Goal: Transaction & Acquisition: Book appointment/travel/reservation

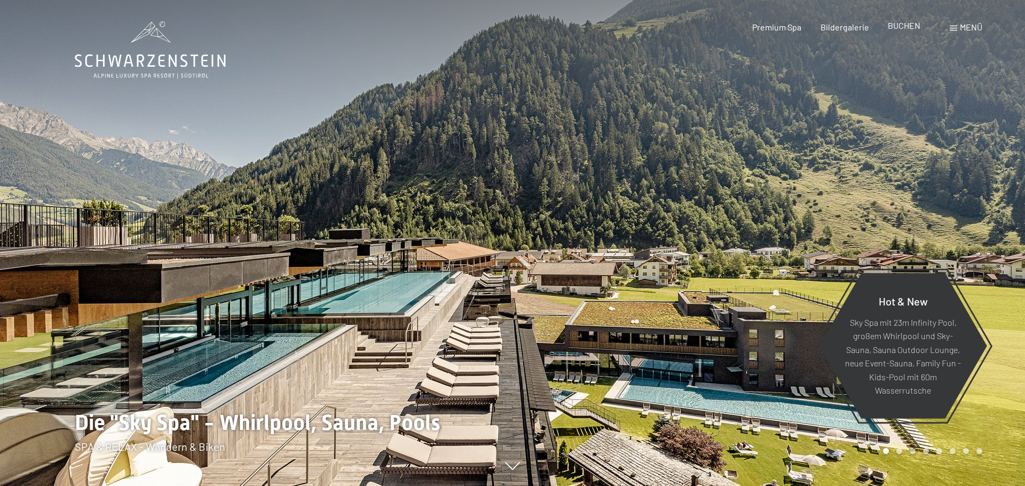
click at [907, 26] on span "BUCHEN" at bounding box center [904, 25] width 33 height 10
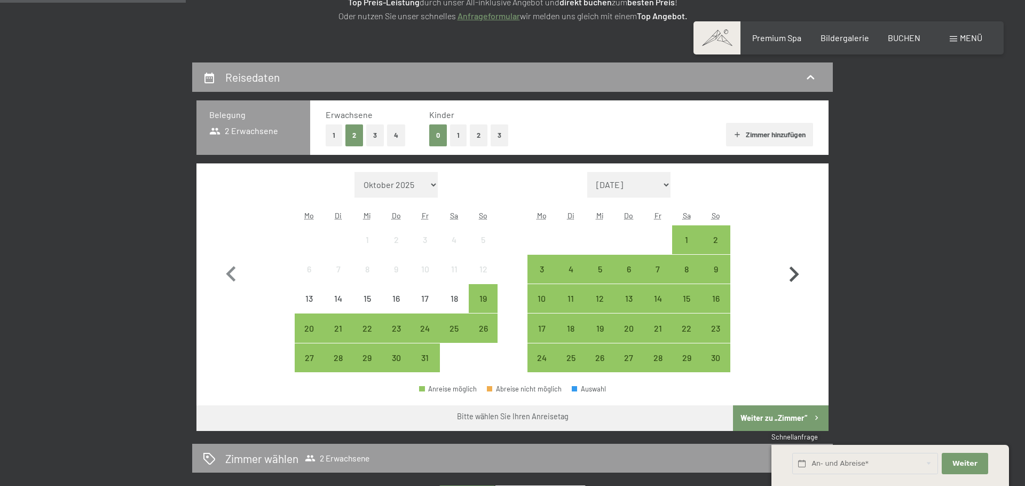
scroll to position [192, 0]
click at [794, 270] on icon "button" at bounding box center [795, 273] width 10 height 15
select select "2025-11-01"
select select "2025-12-01"
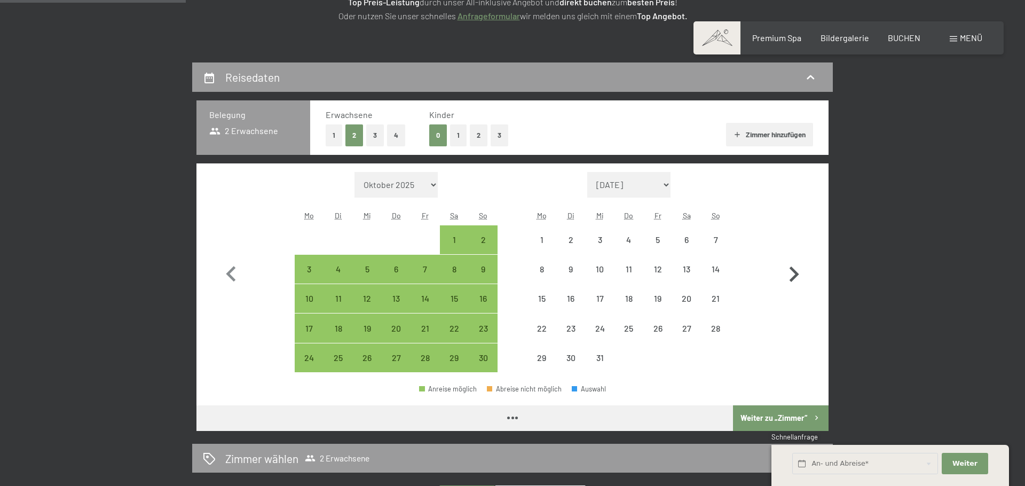
select select "2025-11-01"
select select "2025-12-01"
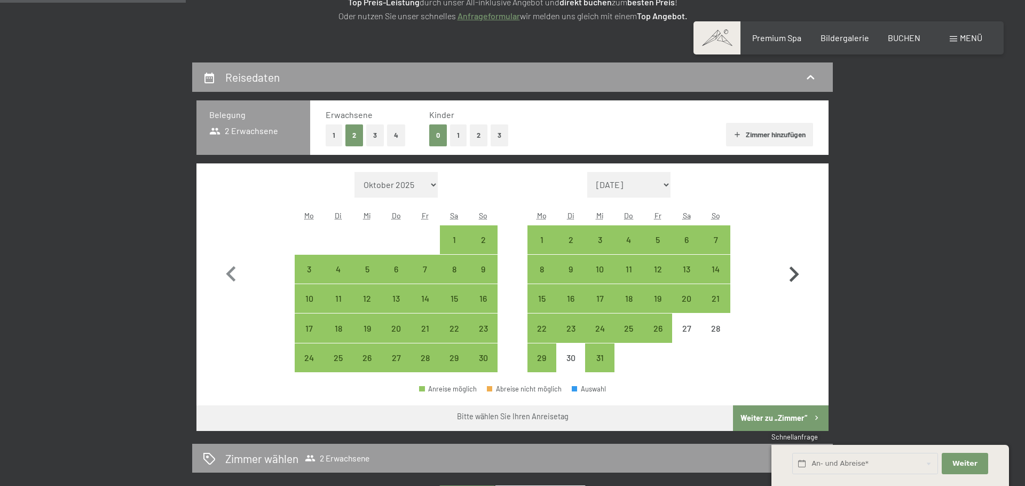
click at [794, 270] on icon "button" at bounding box center [795, 273] width 10 height 15
select select "2025-12-01"
select select "2026-01-01"
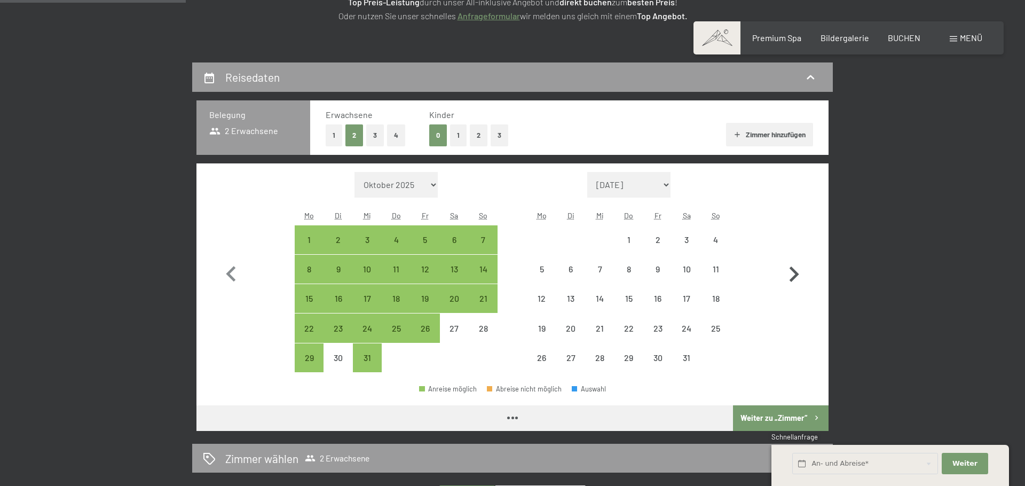
select select "2025-12-01"
select select "2026-01-01"
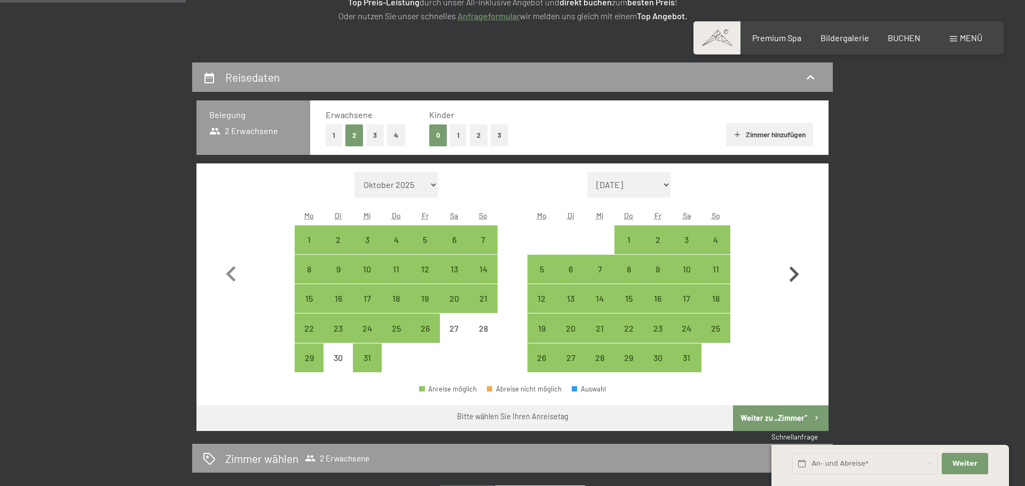
click at [794, 270] on icon "button" at bounding box center [795, 273] width 10 height 15
select select "2026-01-01"
select select "2026-02-01"
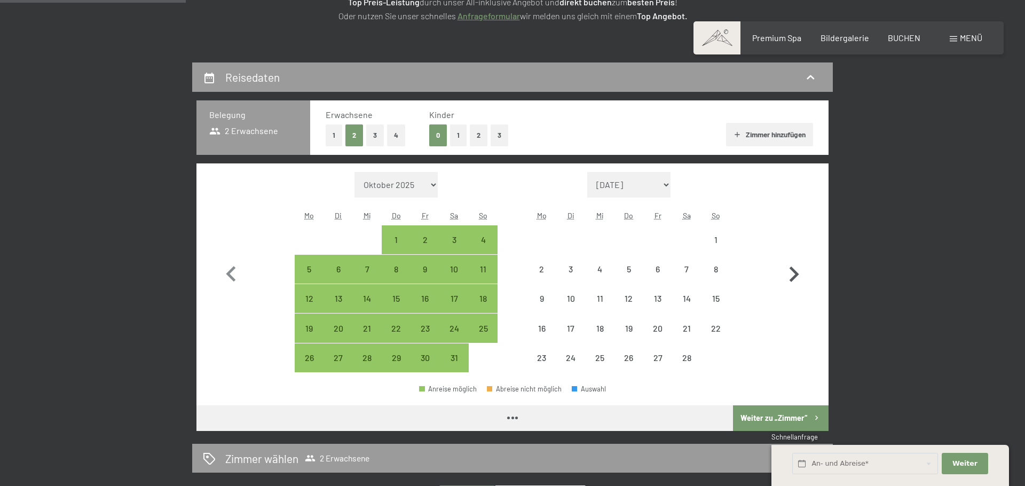
select select "2026-01-01"
select select "2026-02-01"
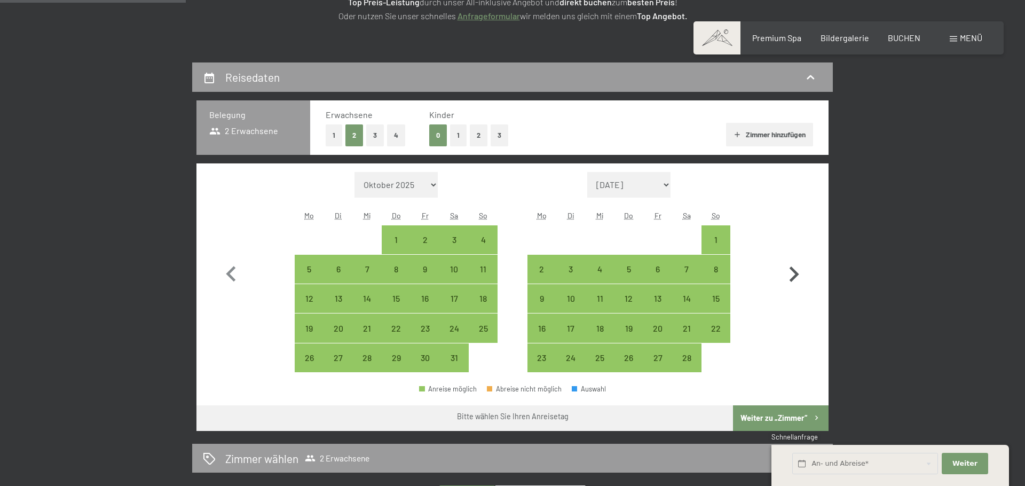
click at [794, 270] on icon "button" at bounding box center [795, 273] width 10 height 15
select select "2026-02-01"
select select "2026-03-01"
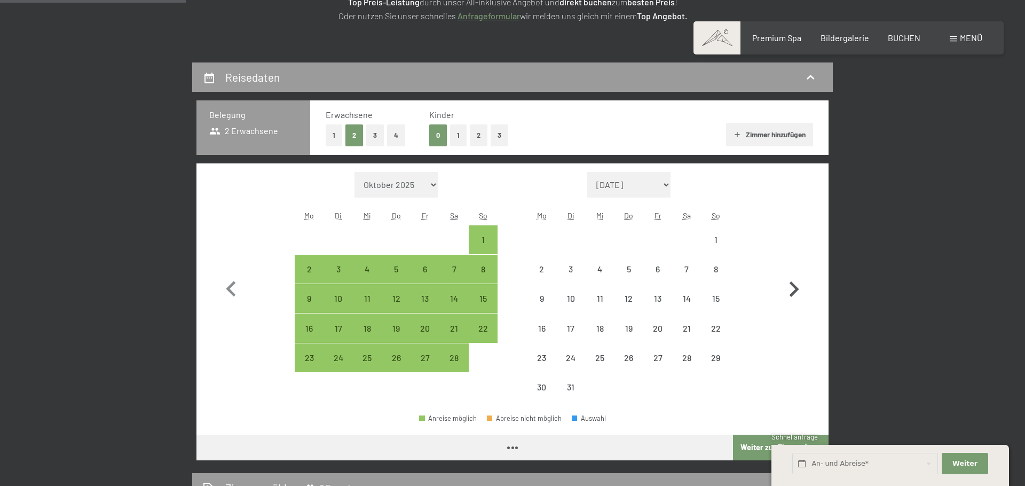
select select "2026-02-01"
select select "2026-03-01"
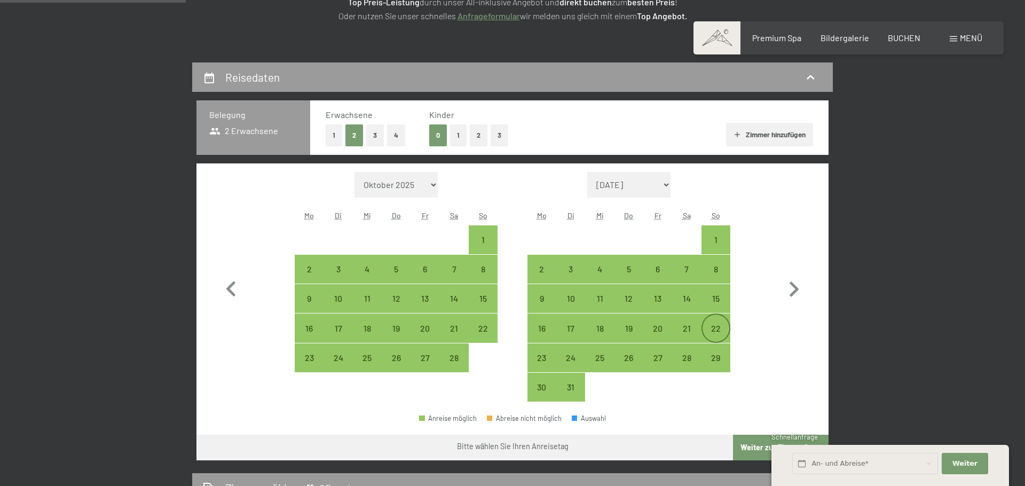
click at [715, 329] on div "22" at bounding box center [716, 337] width 27 height 27
select select "2026-02-01"
select select "2026-03-01"
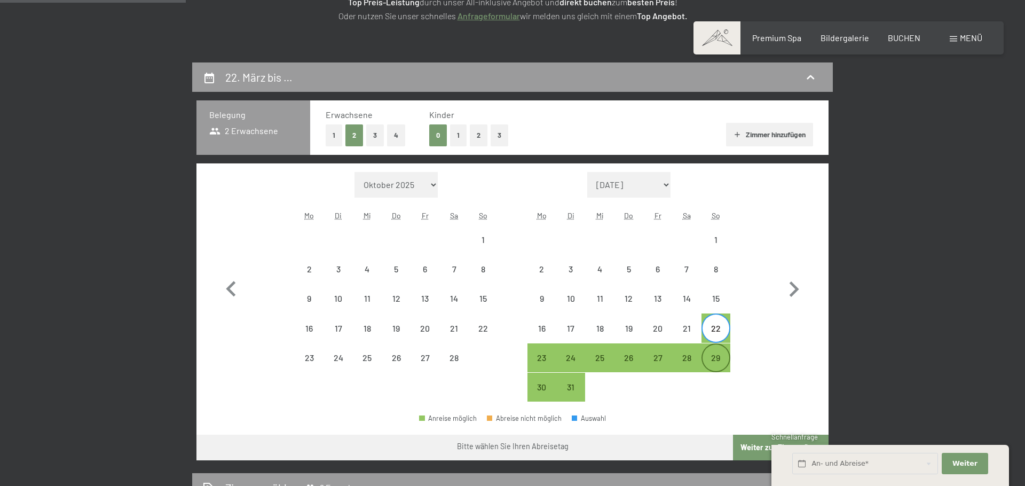
click at [716, 357] on div "29" at bounding box center [716, 366] width 27 height 27
select select "2026-02-01"
select select "2026-03-01"
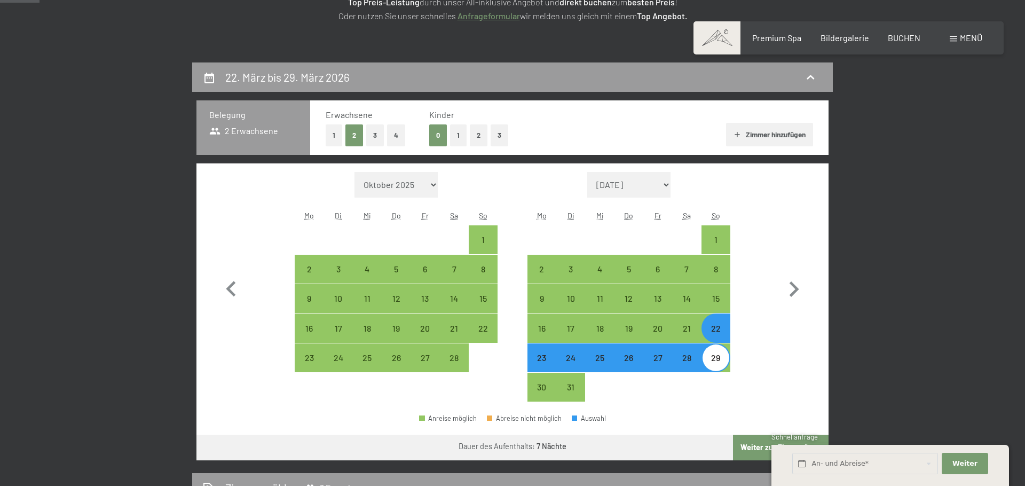
click at [395, 135] on button "4" at bounding box center [396, 135] width 18 height 22
select select "2026-02-01"
select select "2026-03-01"
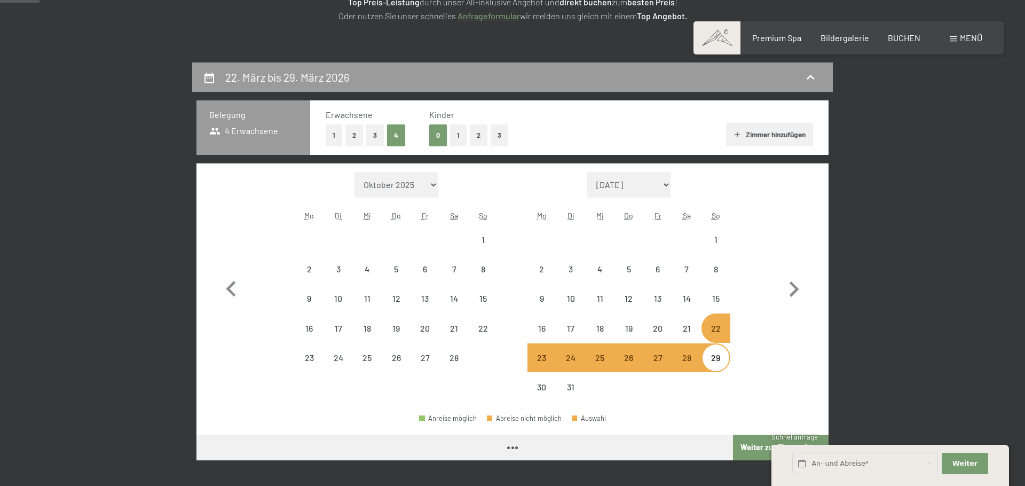
select select "2026-02-01"
select select "2026-03-01"
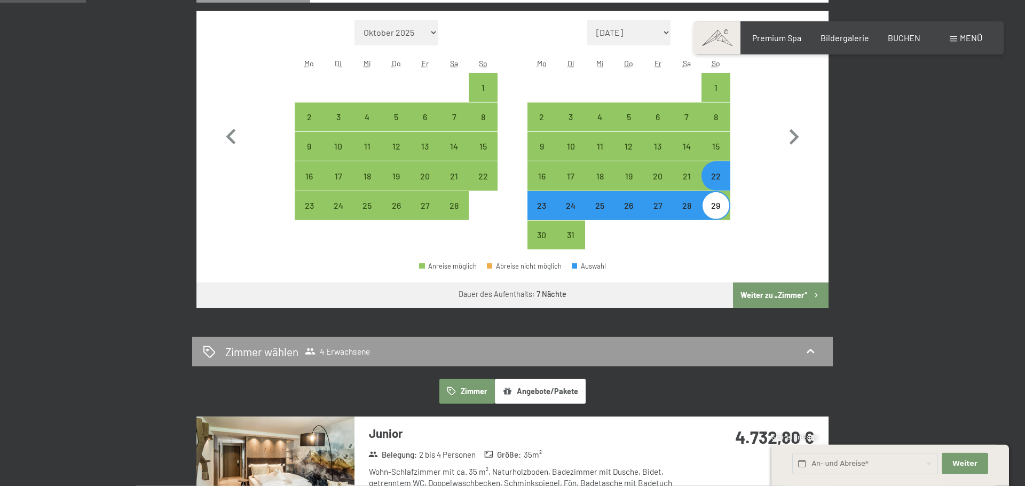
scroll to position [384, 0]
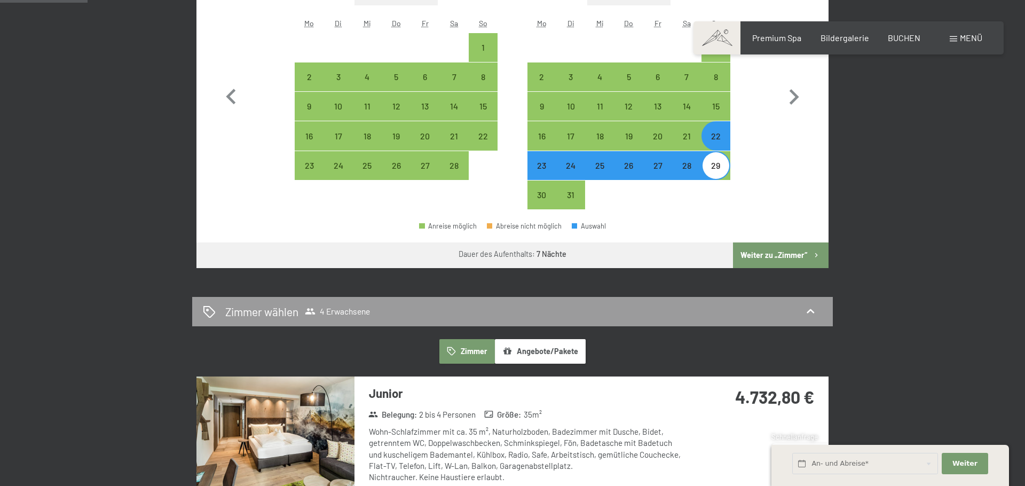
click at [767, 257] on button "Weiter zu „Zimmer“" at bounding box center [781, 255] width 96 height 26
select select "2026-02-01"
select select "2026-03-01"
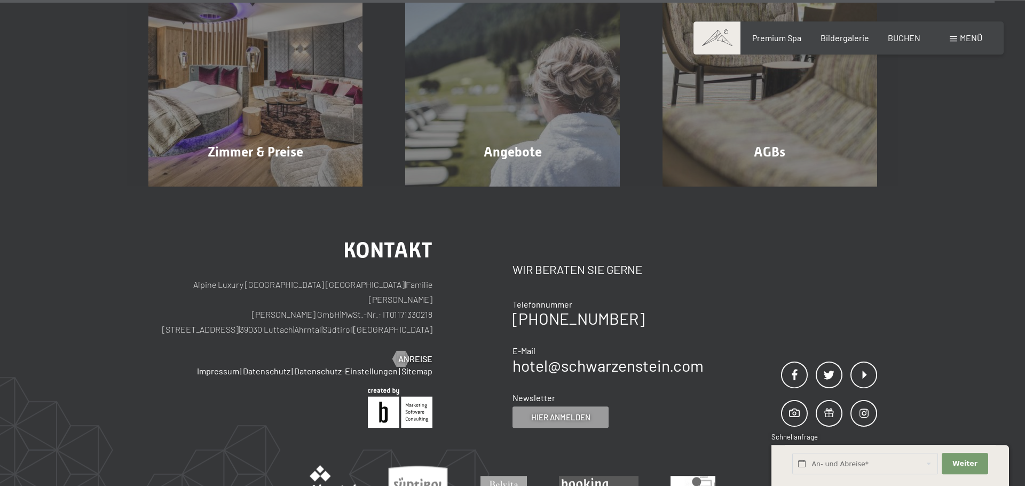
scroll to position [3978, 0]
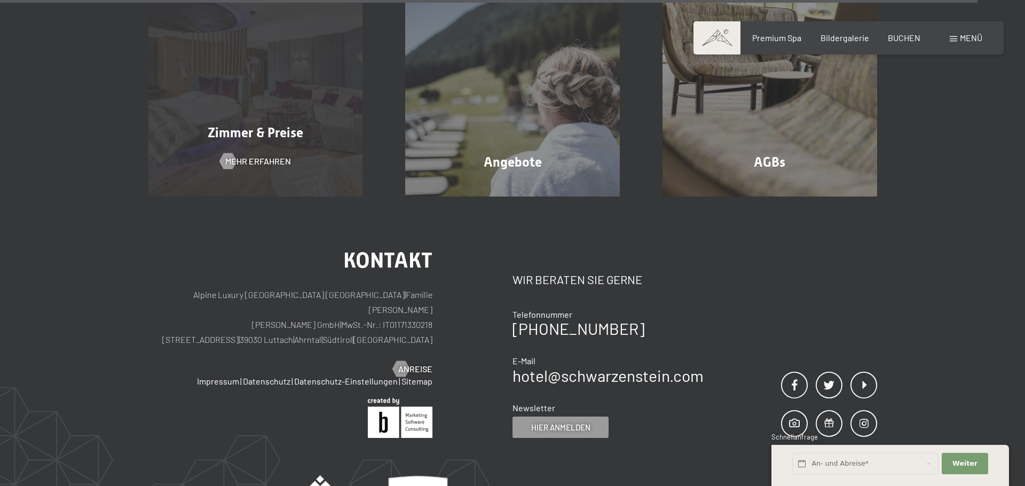
click at [300, 142] on div "Zimmer & Preise Mehr erfahren" at bounding box center [255, 89] width 257 height 215
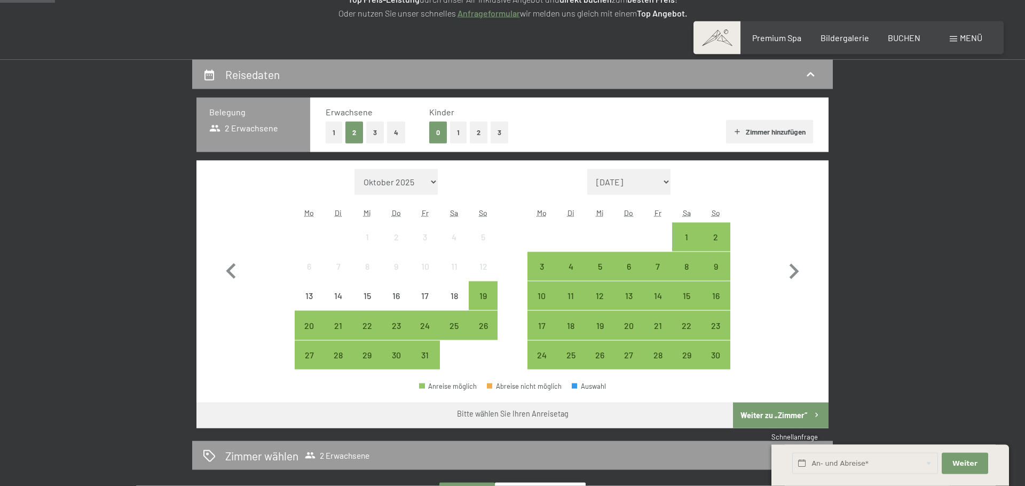
scroll to position [192, 0]
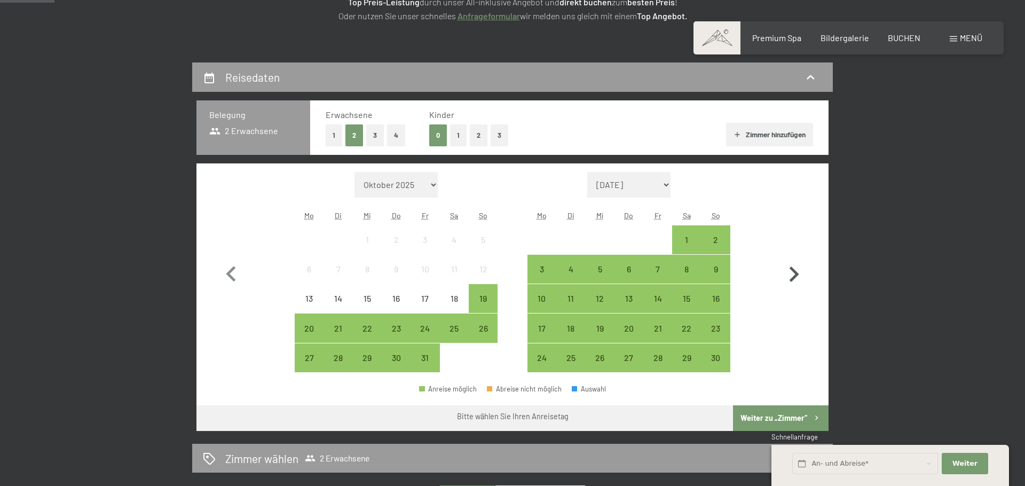
click at [792, 278] on icon "button" at bounding box center [795, 273] width 10 height 15
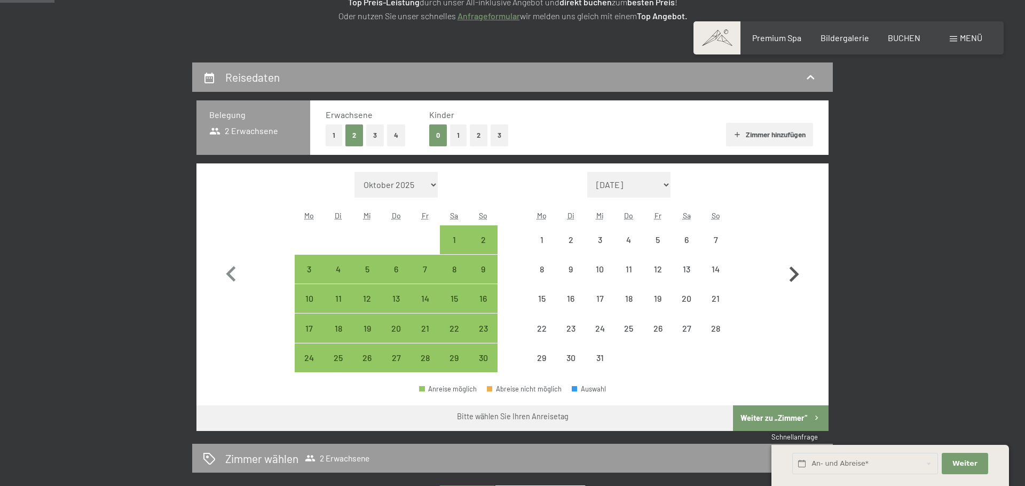
select select "2025-11-01"
select select "2025-12-01"
click at [792, 278] on icon "button" at bounding box center [795, 273] width 10 height 15
select select "2025-12-01"
select select "2026-01-01"
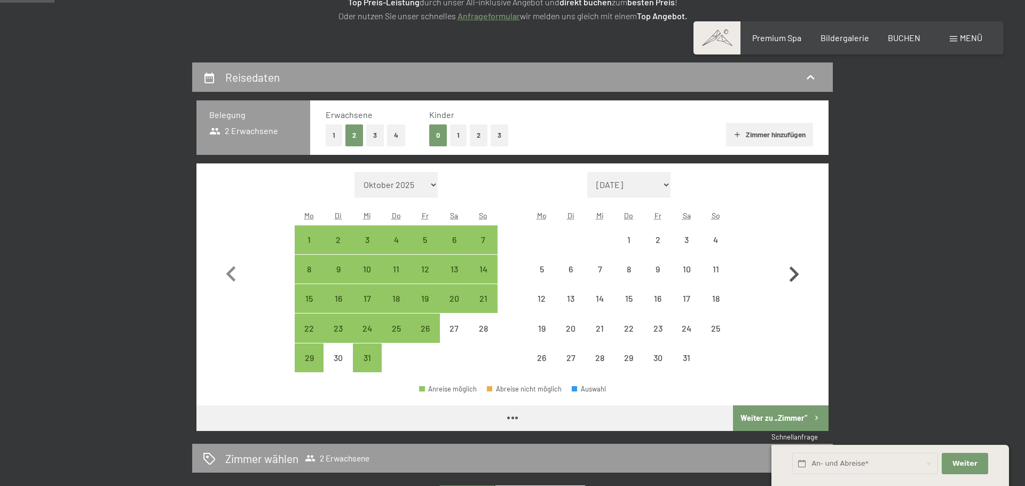
select select "2025-12-01"
select select "2026-01-01"
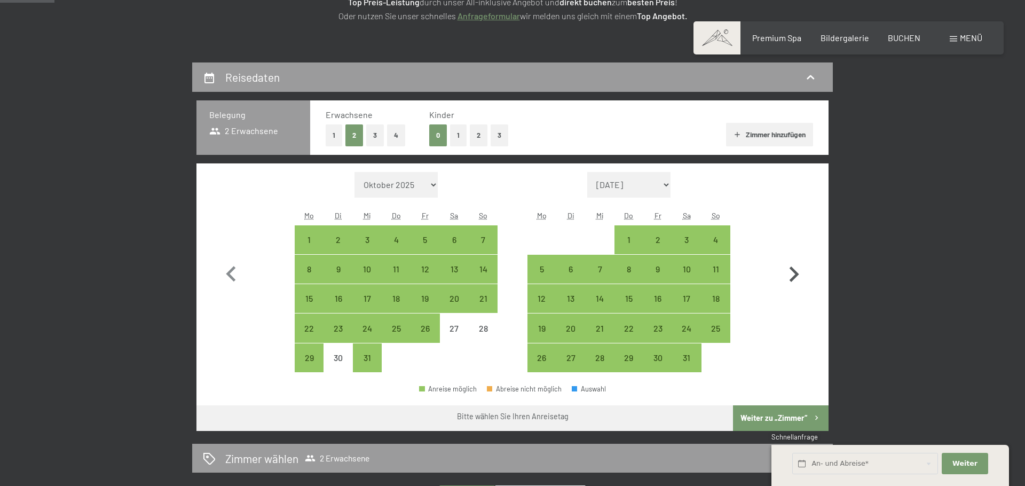
click at [798, 275] on icon "button" at bounding box center [795, 273] width 10 height 15
select select "2026-01-01"
select select "2026-02-01"
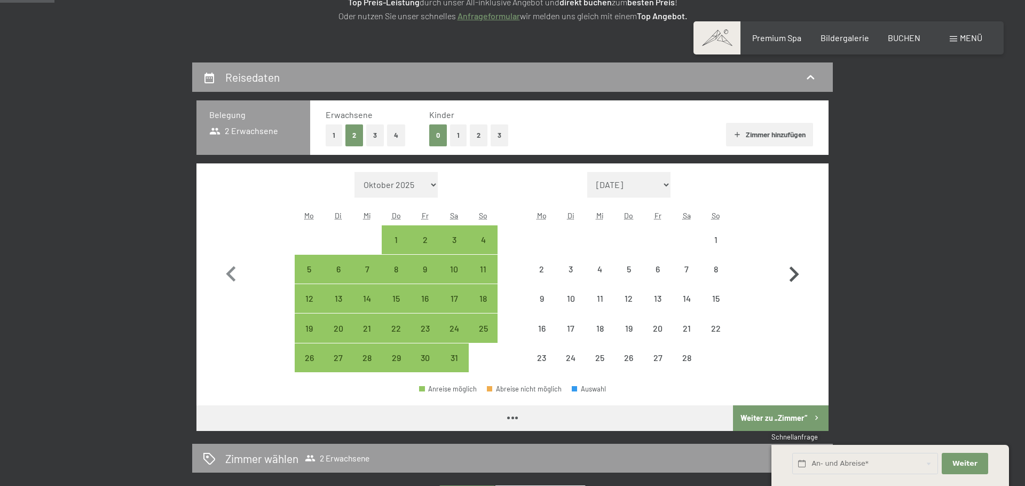
select select "2026-01-01"
select select "2026-02-01"
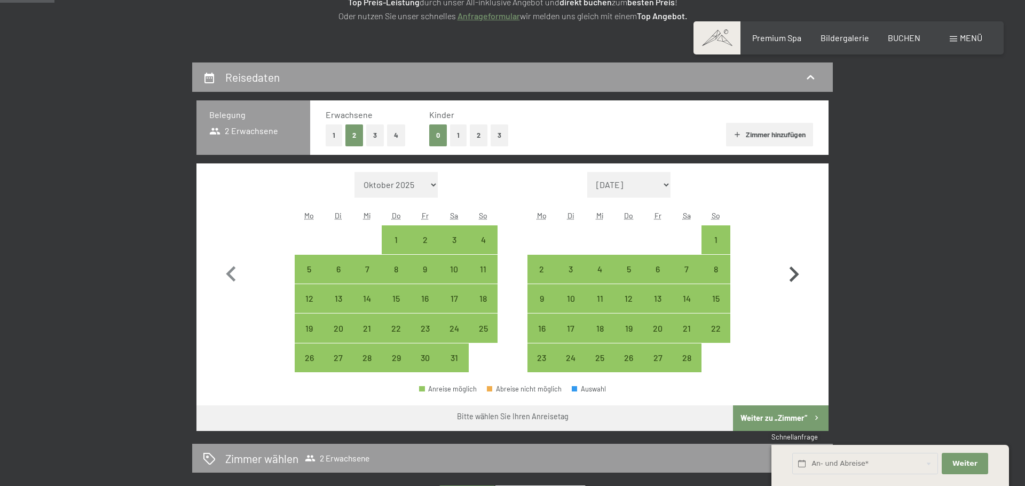
click at [798, 275] on icon "button" at bounding box center [795, 273] width 10 height 15
select select "2026-02-01"
select select "2026-03-01"
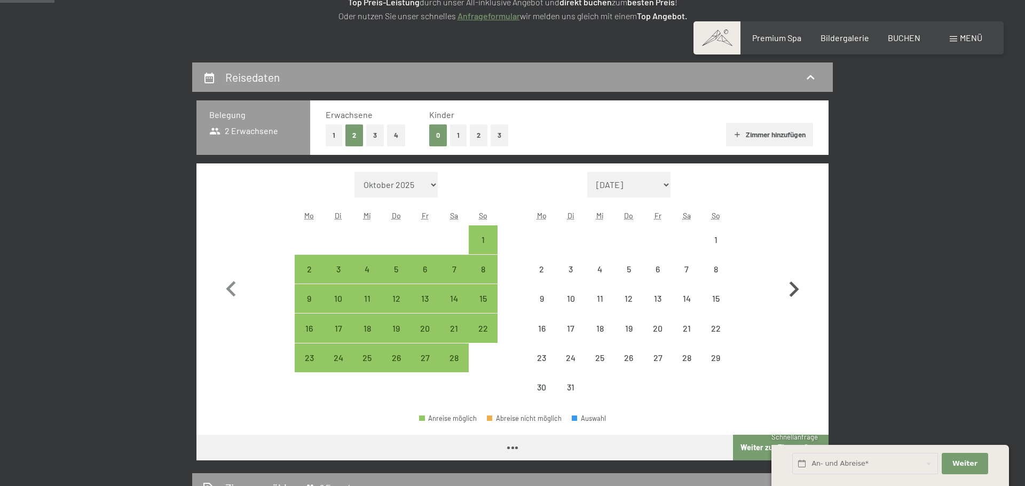
select select "2026-02-01"
select select "2026-03-01"
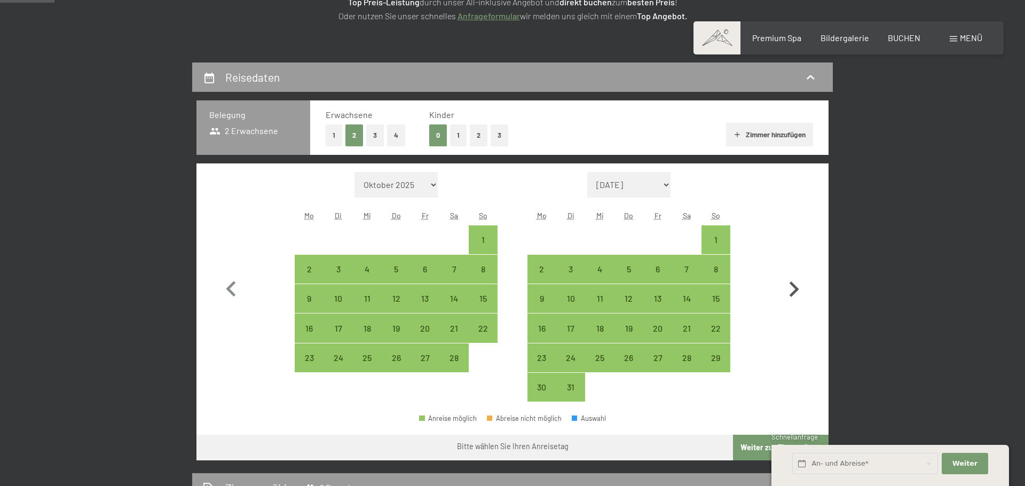
click at [798, 275] on icon "button" at bounding box center [793, 289] width 31 height 31
select select "2026-03-01"
select select "2026-04-01"
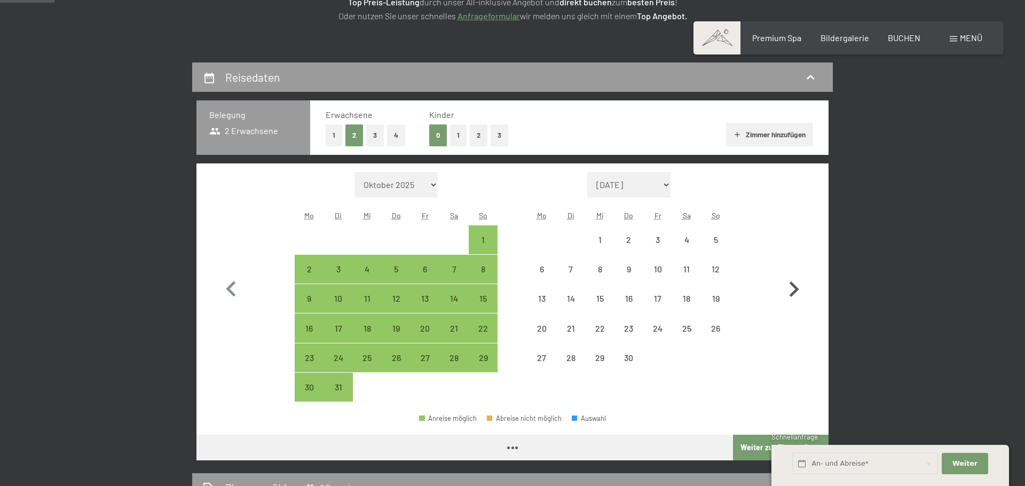
select select "2026-03-01"
select select "2026-04-01"
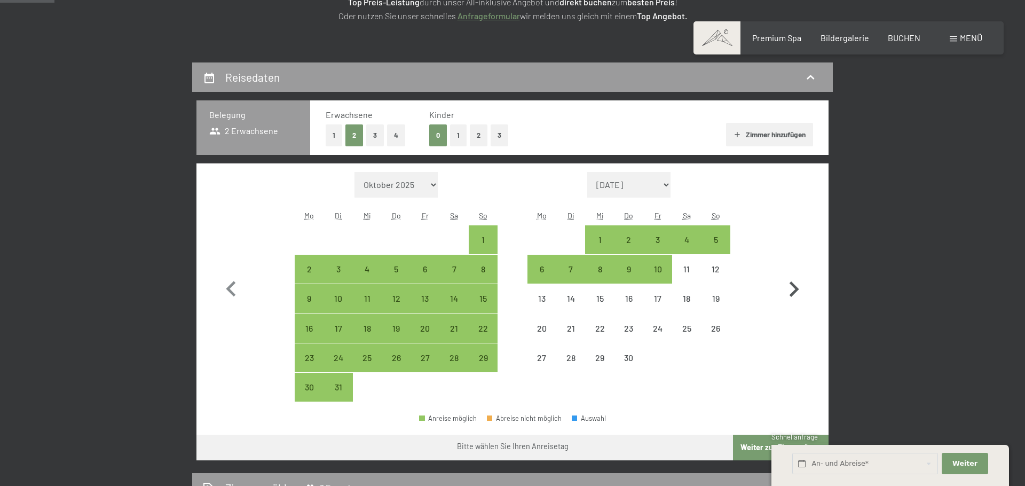
click at [798, 275] on icon "button" at bounding box center [793, 289] width 31 height 31
select select "2026-04-01"
select select "2026-05-01"
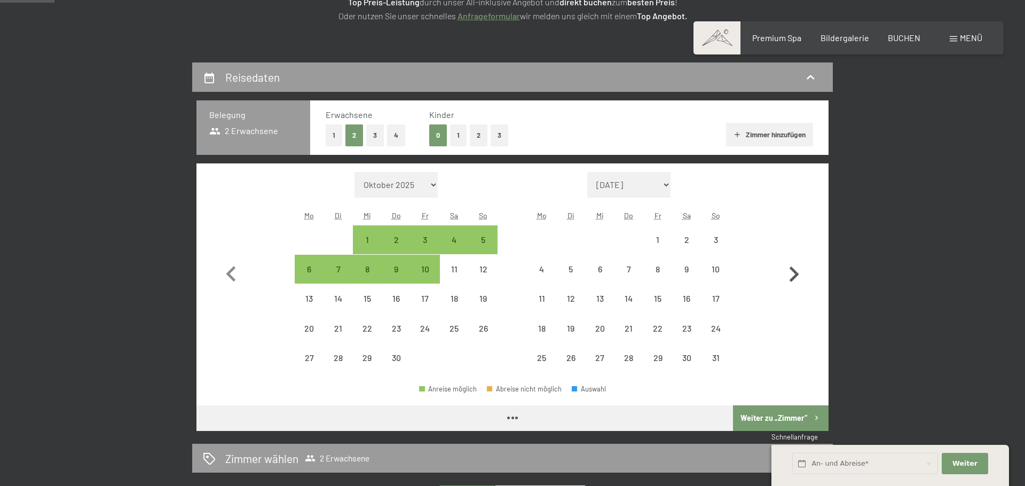
select select "2026-04-01"
select select "2026-05-01"
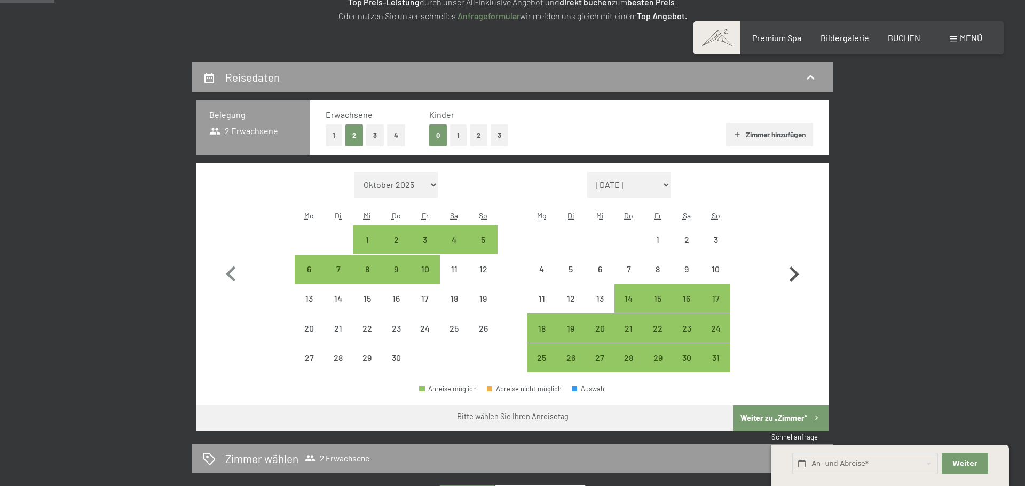
click at [798, 275] on icon "button" at bounding box center [795, 273] width 10 height 15
select select "2026-05-01"
select select "2026-06-01"
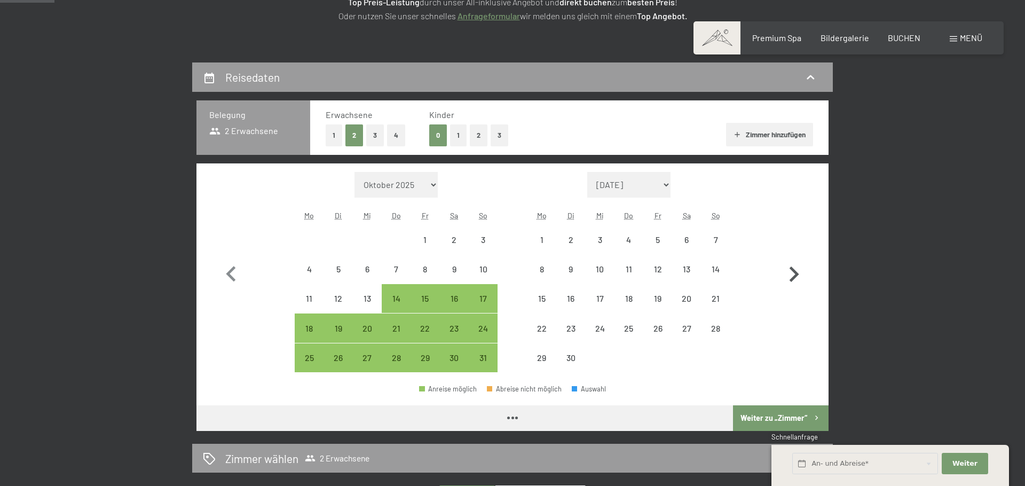
select select "2026-05-01"
select select "2026-06-01"
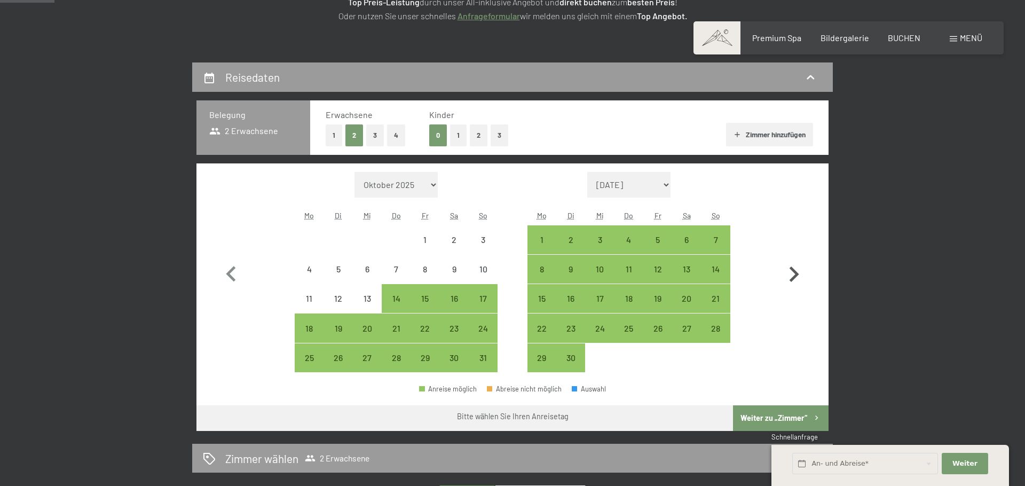
click at [798, 275] on icon "button" at bounding box center [795, 273] width 10 height 15
select select "2026-06-01"
select select "2026-07-01"
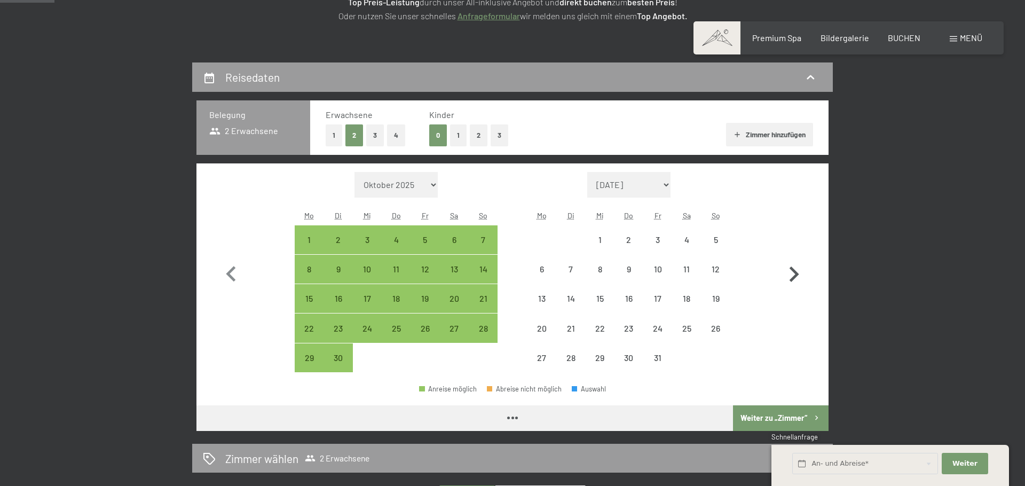
select select "2026-06-01"
select select "2026-07-01"
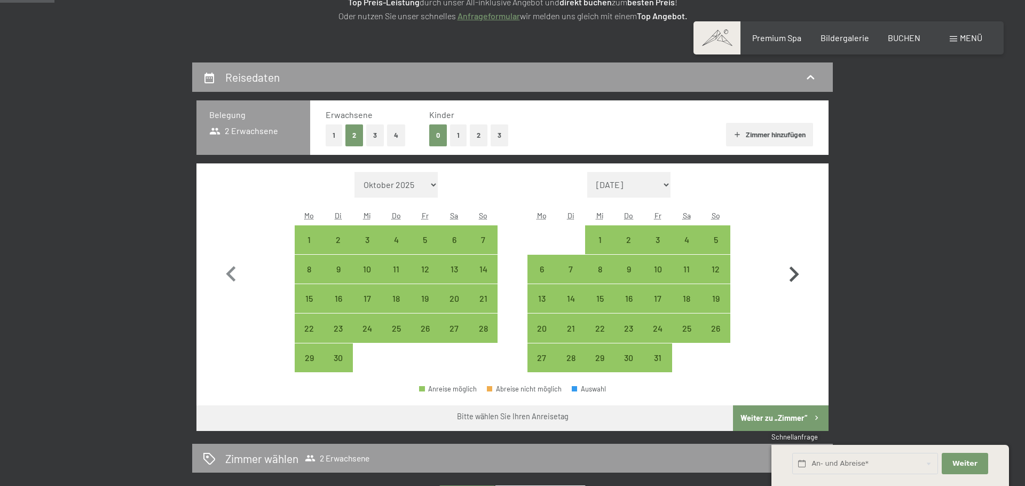
click at [798, 275] on icon "button" at bounding box center [795, 273] width 10 height 15
select select "2026-07-01"
select select "2026-08-01"
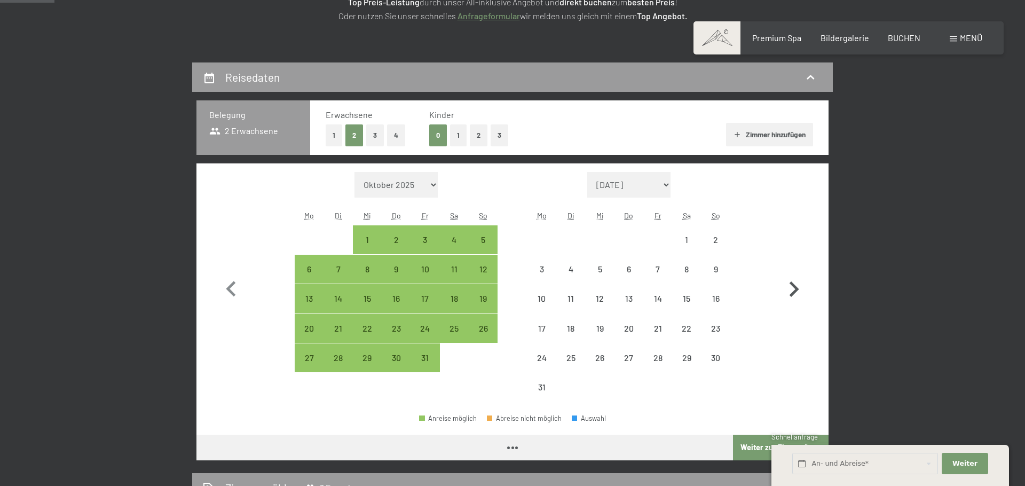
select select "2026-07-01"
select select "2026-08-01"
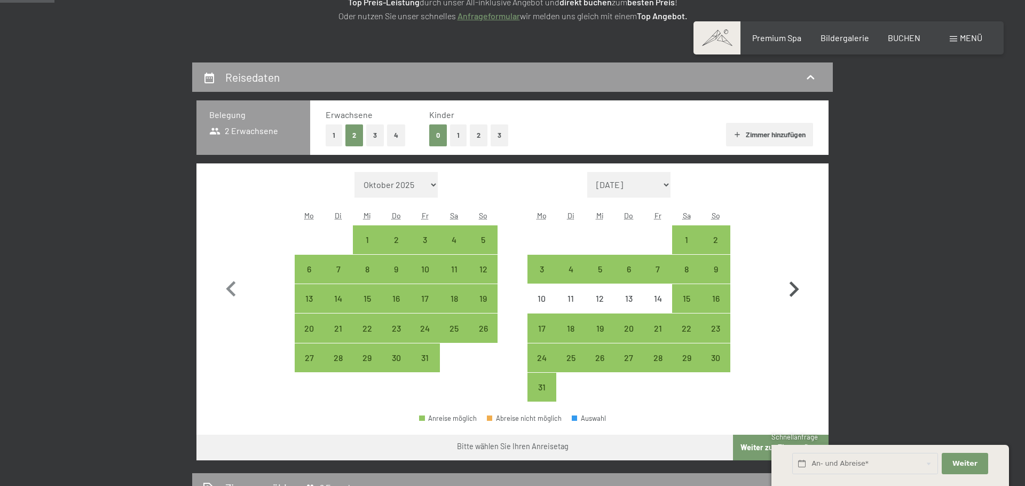
click at [798, 275] on icon "button" at bounding box center [793, 289] width 31 height 31
select select "2026-08-01"
select select "2026-09-01"
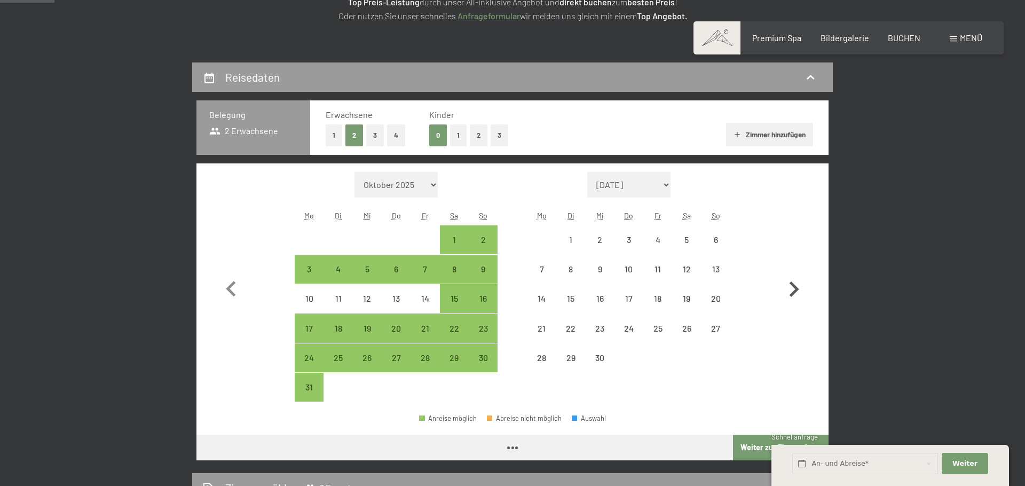
select select "2026-08-01"
select select "2026-09-01"
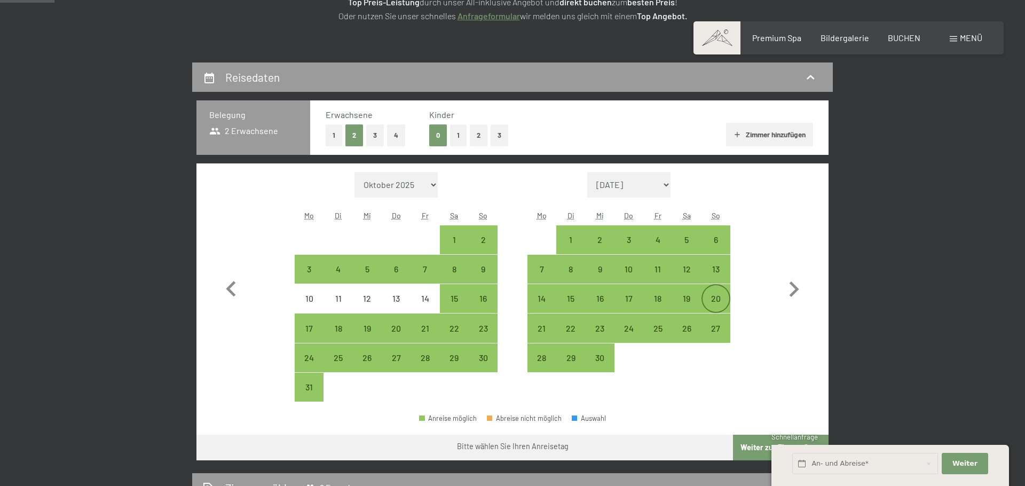
click at [716, 298] on div "20" at bounding box center [716, 307] width 27 height 27
select select "2026-08-01"
select select "2026-09-01"
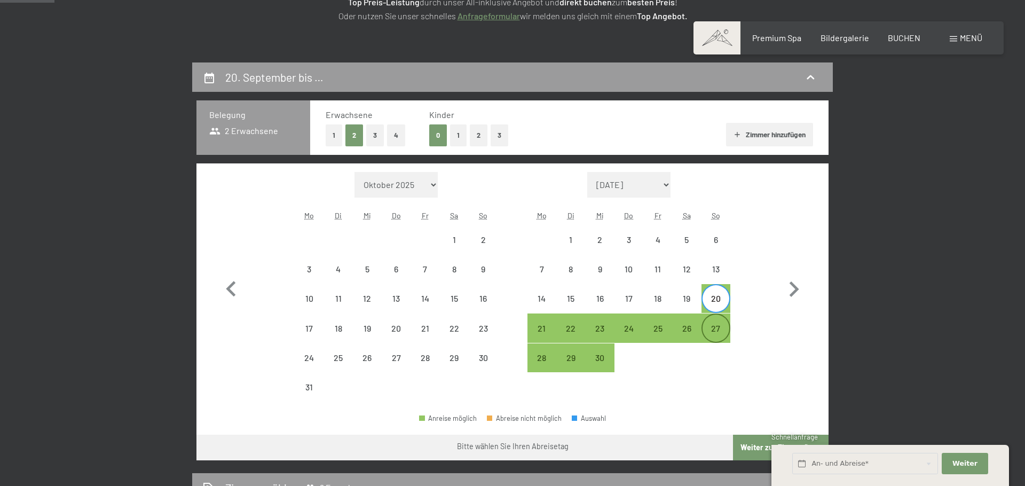
click at [719, 324] on div "27" at bounding box center [716, 337] width 27 height 27
select select "2026-08-01"
select select "2026-09-01"
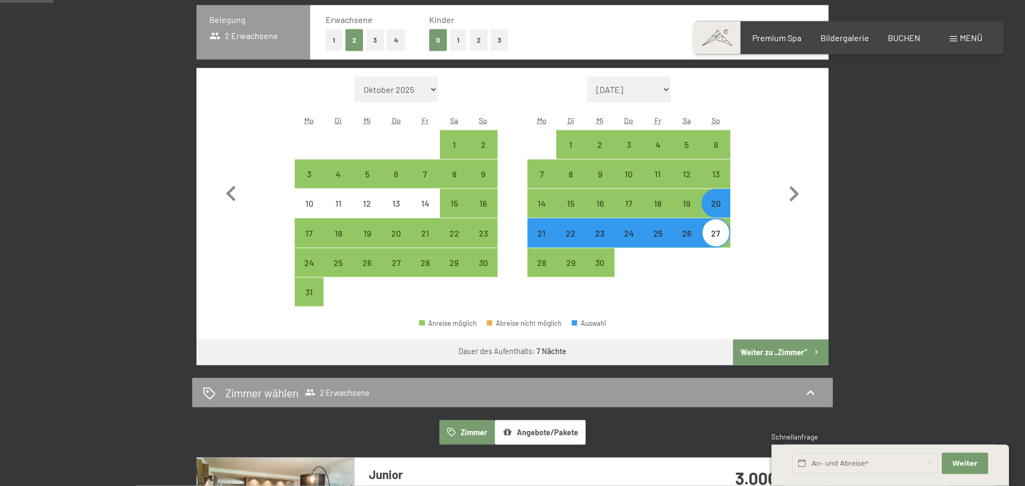
scroll to position [288, 0]
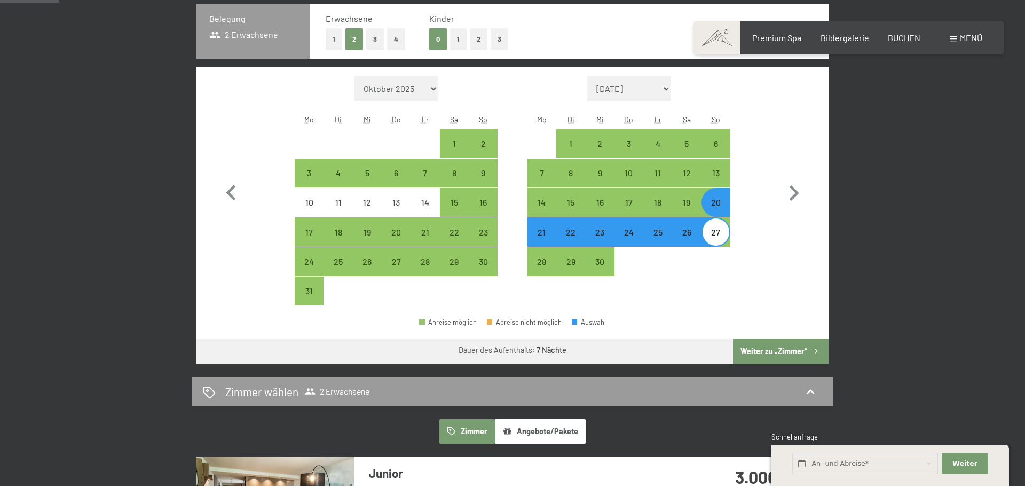
click at [746, 349] on button "Weiter zu „Zimmer“" at bounding box center [781, 351] width 96 height 26
select select "2026-08-01"
select select "2026-09-01"
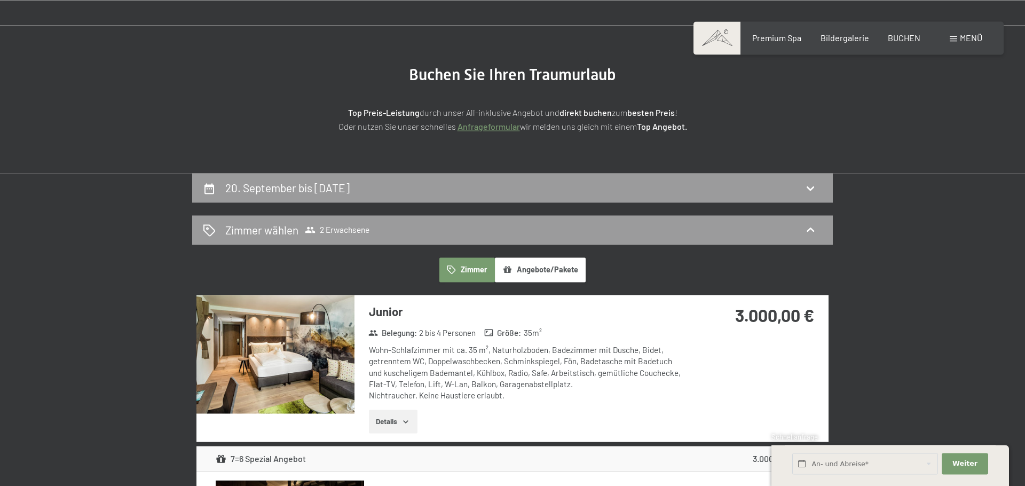
scroll to position [0, 0]
